Goal: Transaction & Acquisition: Purchase product/service

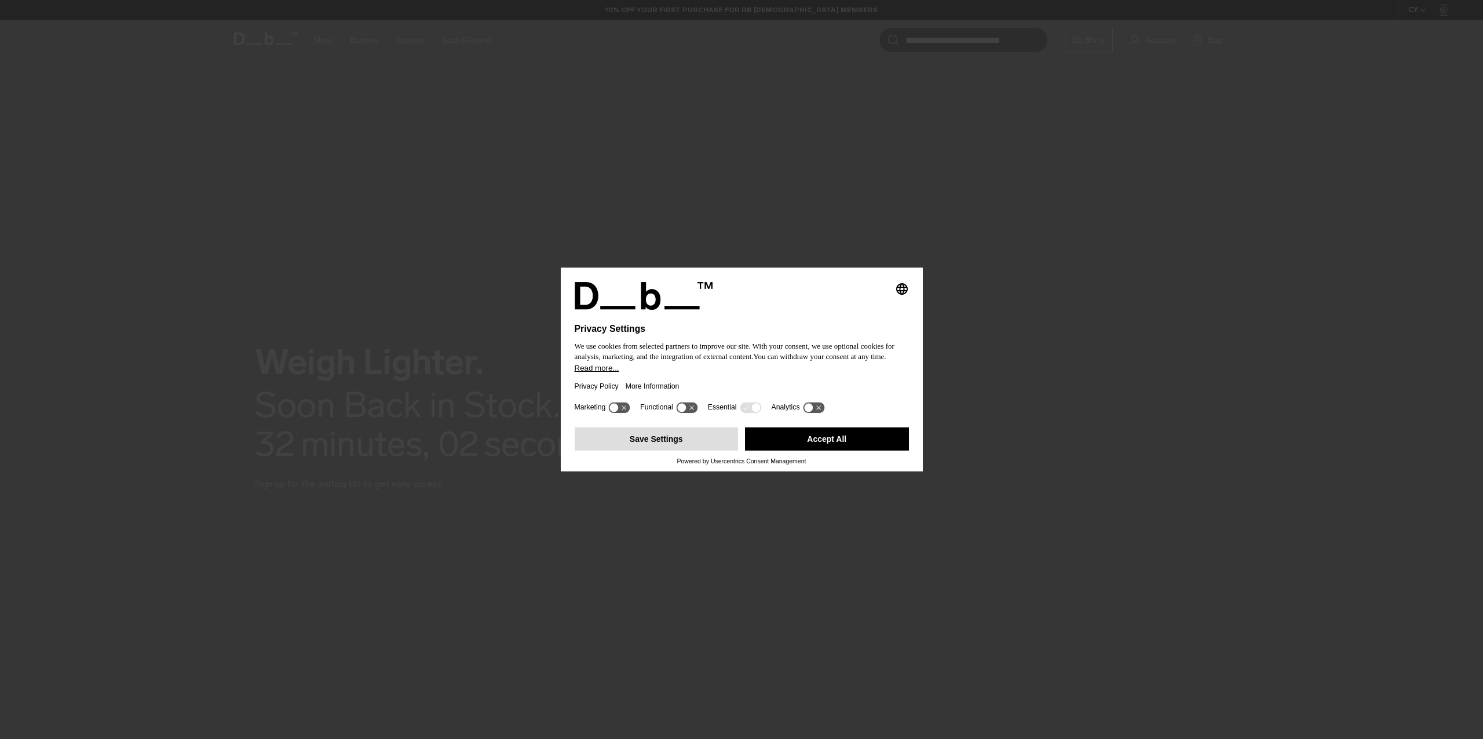
click at [639, 444] on button "Save Settings" at bounding box center [657, 439] width 164 height 23
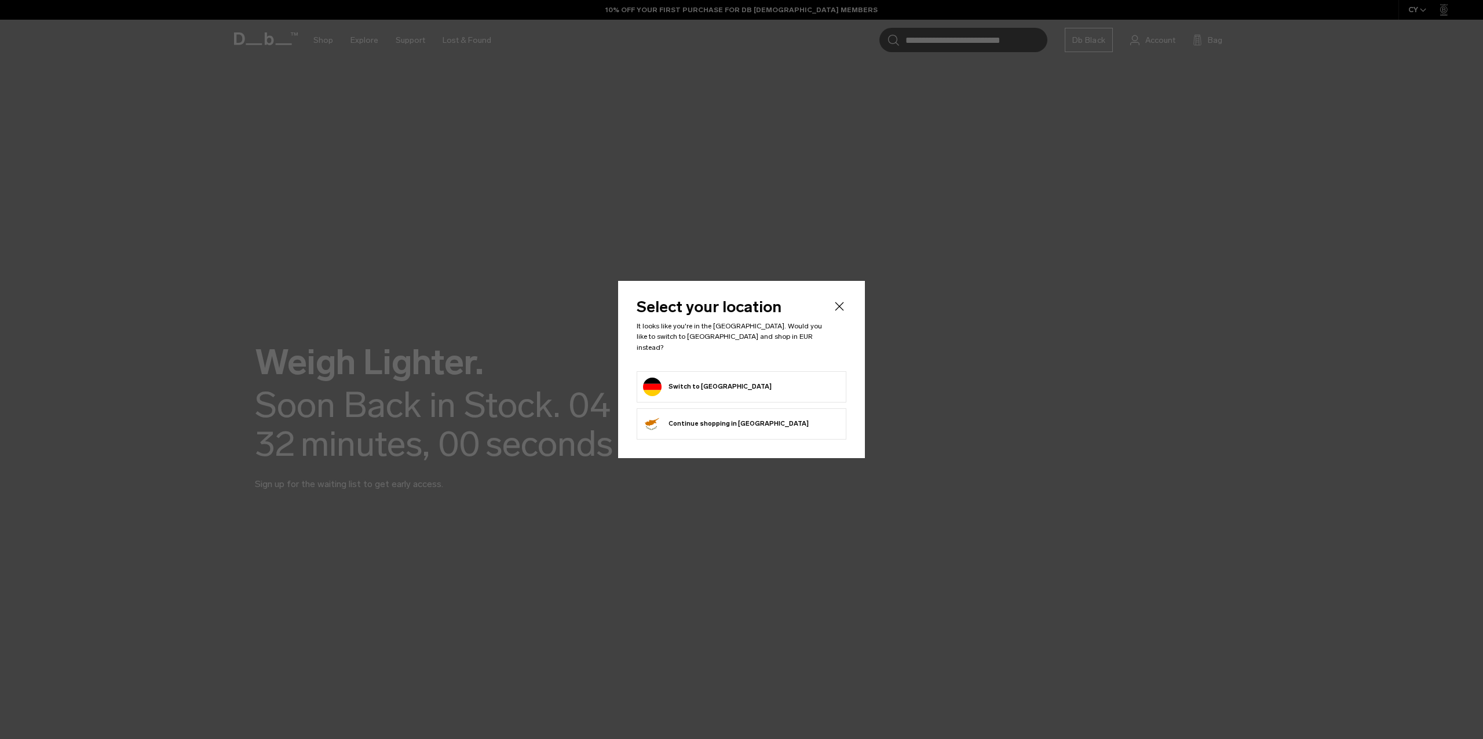
click at [716, 382] on button "Switch to Germany" at bounding box center [707, 387] width 129 height 19
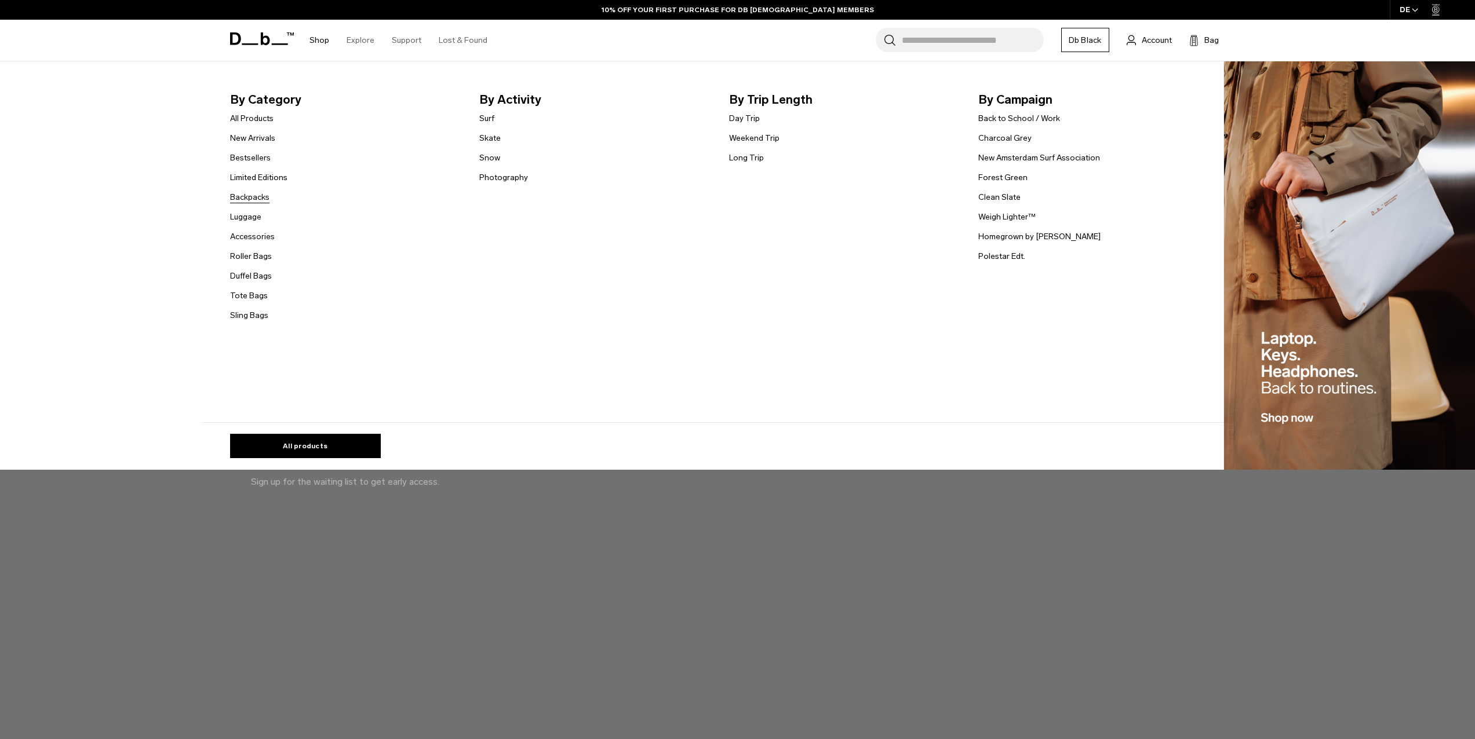
click at [253, 199] on link "Backpacks" at bounding box center [249, 197] width 39 height 12
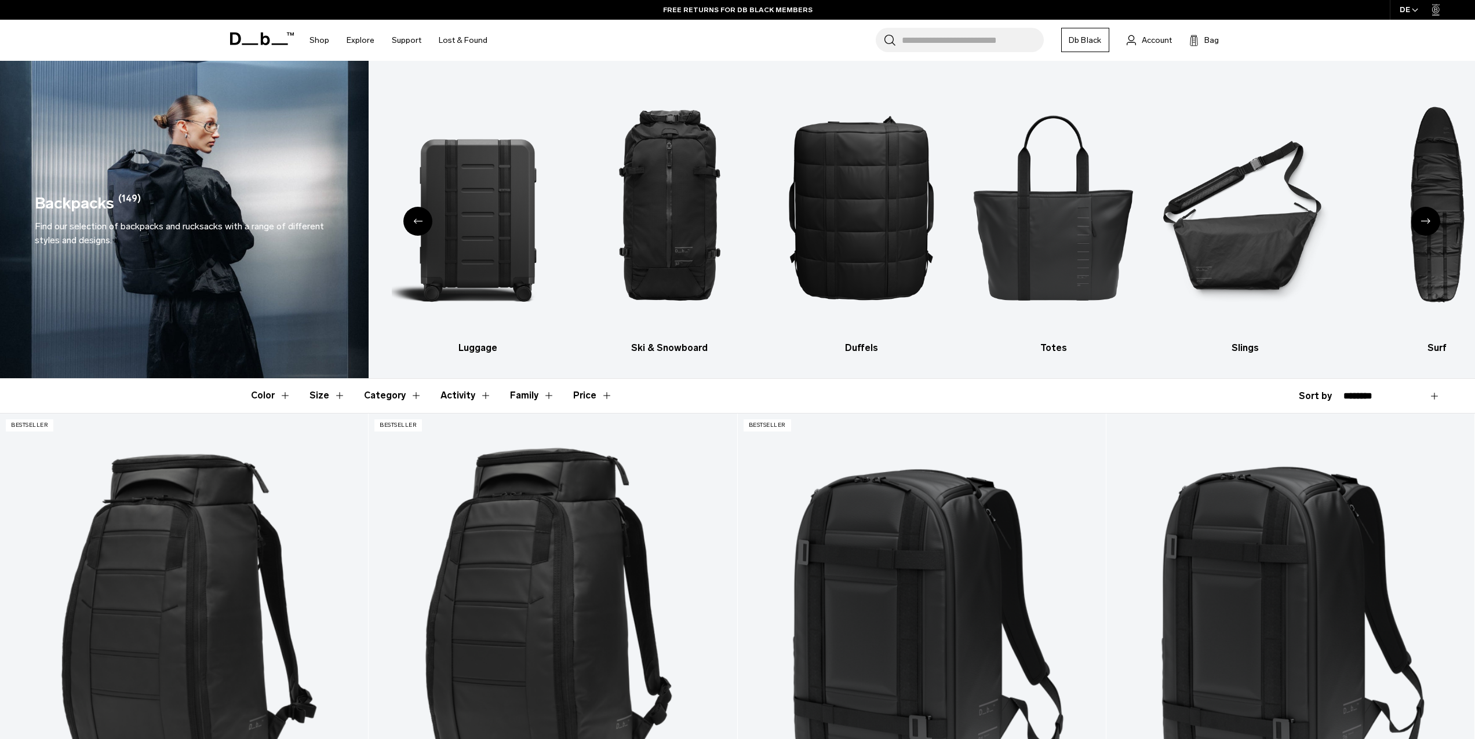
click at [321, 397] on button "Size" at bounding box center [327, 396] width 36 height 34
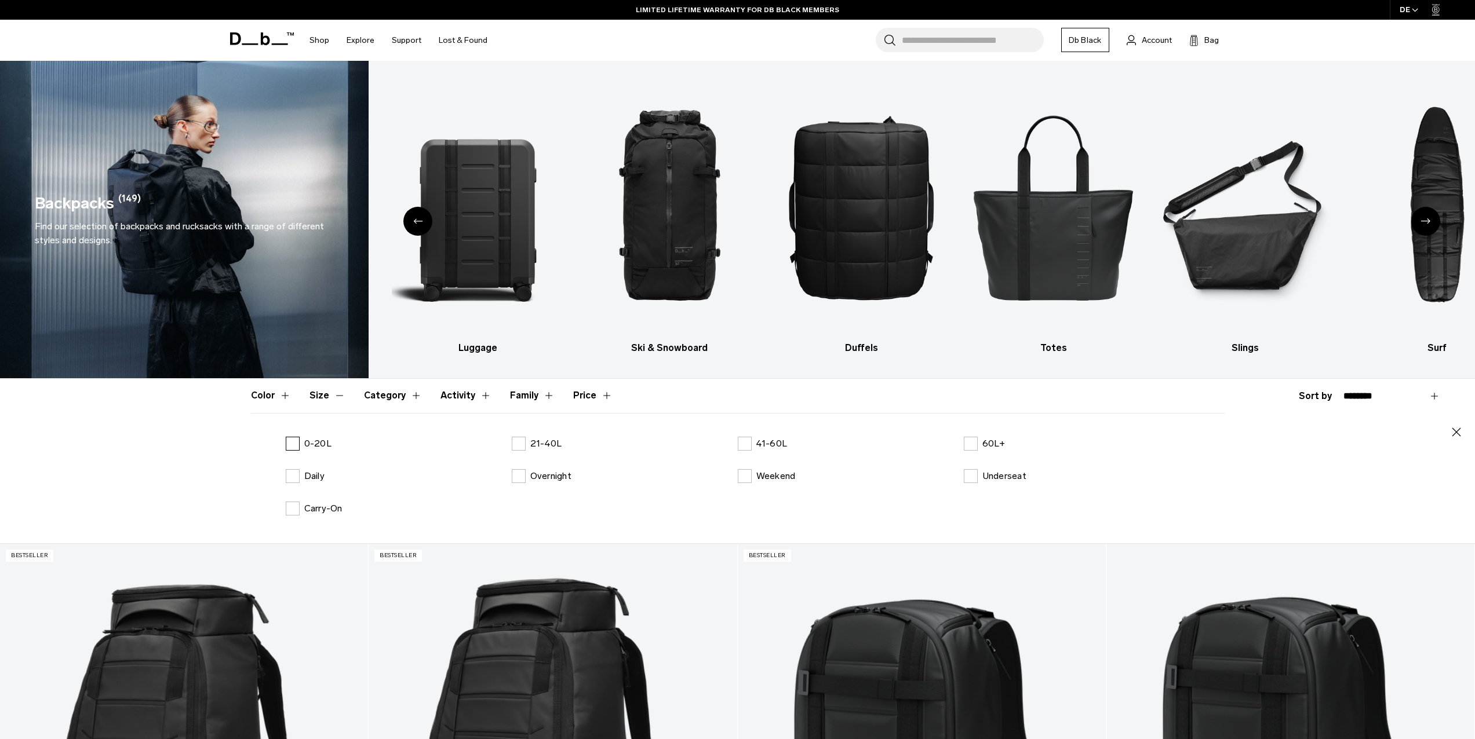
click at [295, 444] on label "0-20L" at bounding box center [309, 444] width 46 height 14
click at [325, 396] on button "Size" at bounding box center [327, 396] width 36 height 34
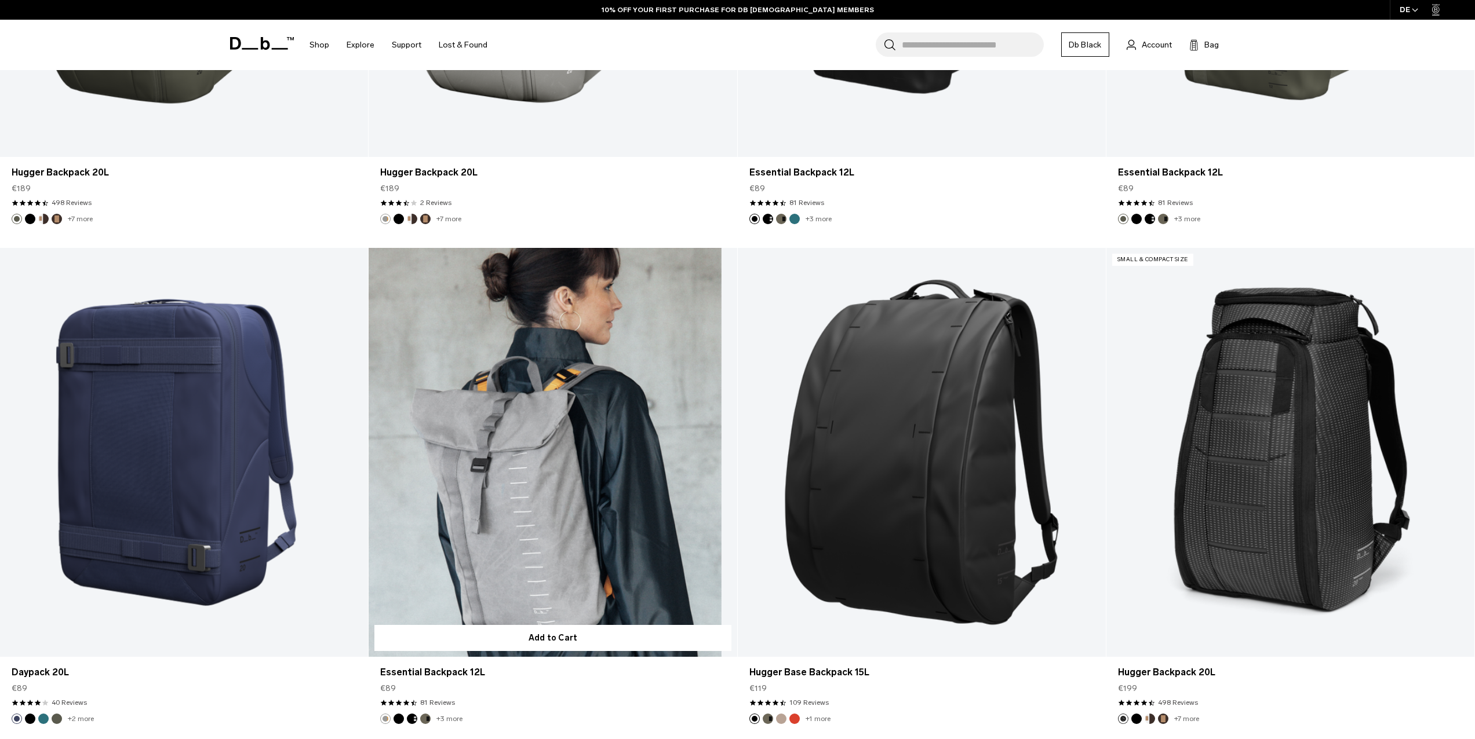
scroll to position [1376, 0]
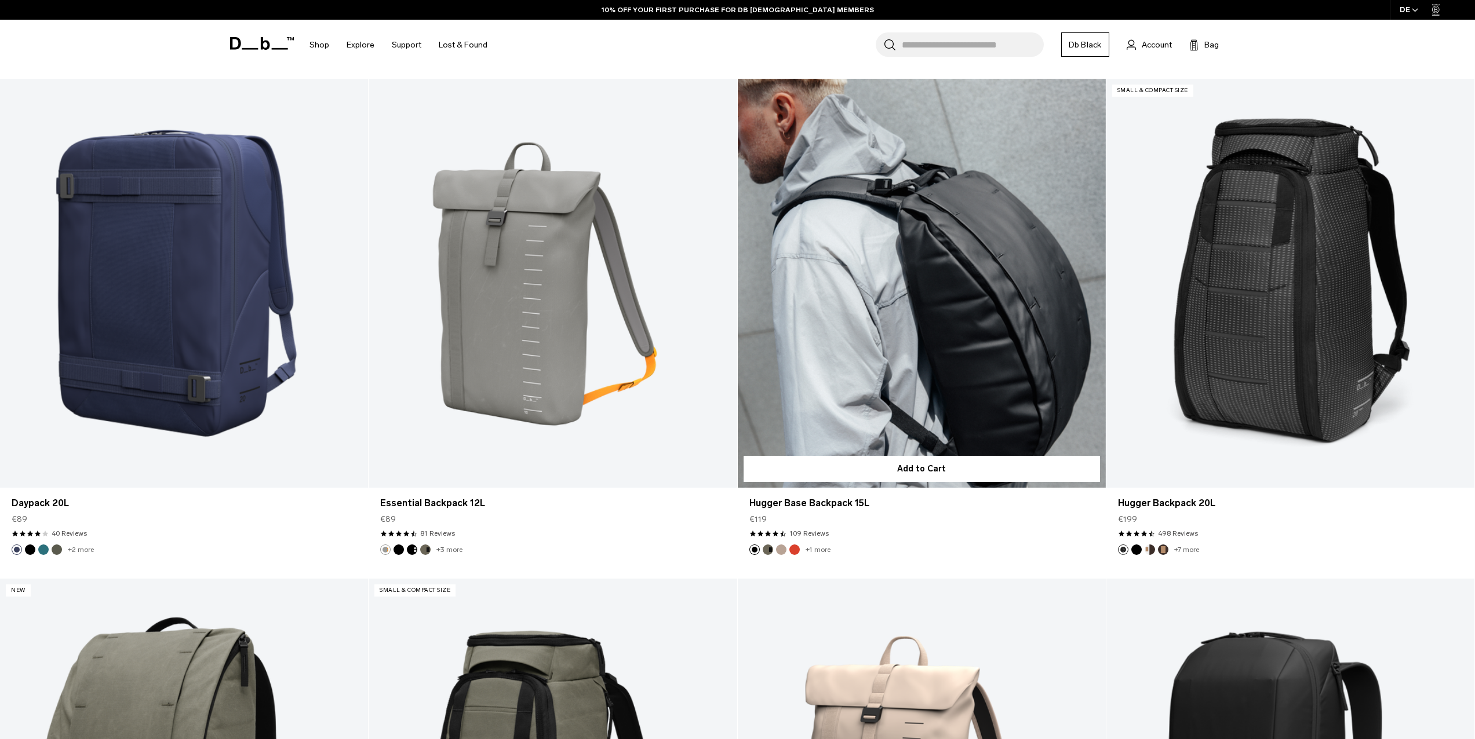
click at [932, 341] on link "Hugger Base Backpack 15L" at bounding box center [922, 283] width 368 height 409
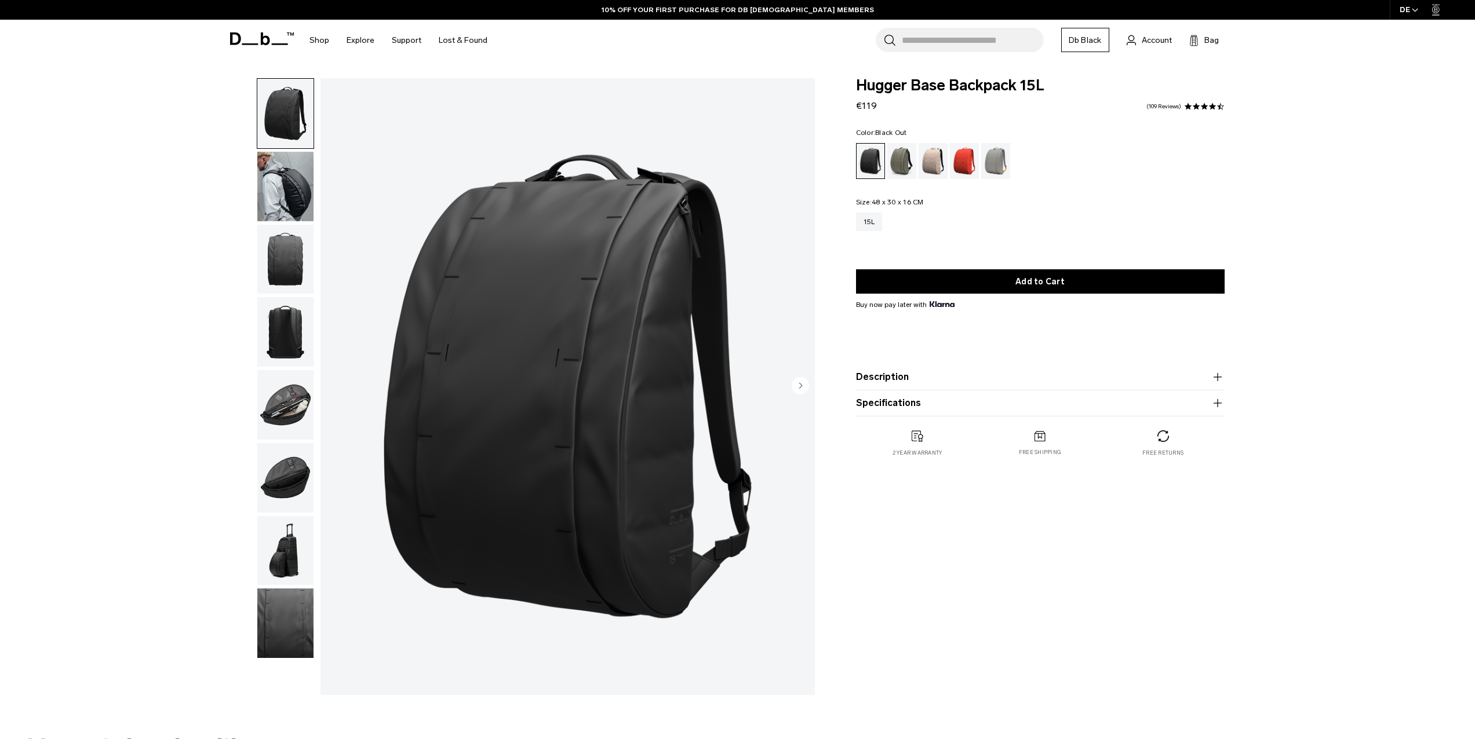
click at [892, 406] on button "Specifications" at bounding box center [1040, 403] width 369 height 14
click at [1463, 578] on div "**********" at bounding box center [737, 389] width 1475 height 623
